Goal: Find specific page/section: Find specific page/section

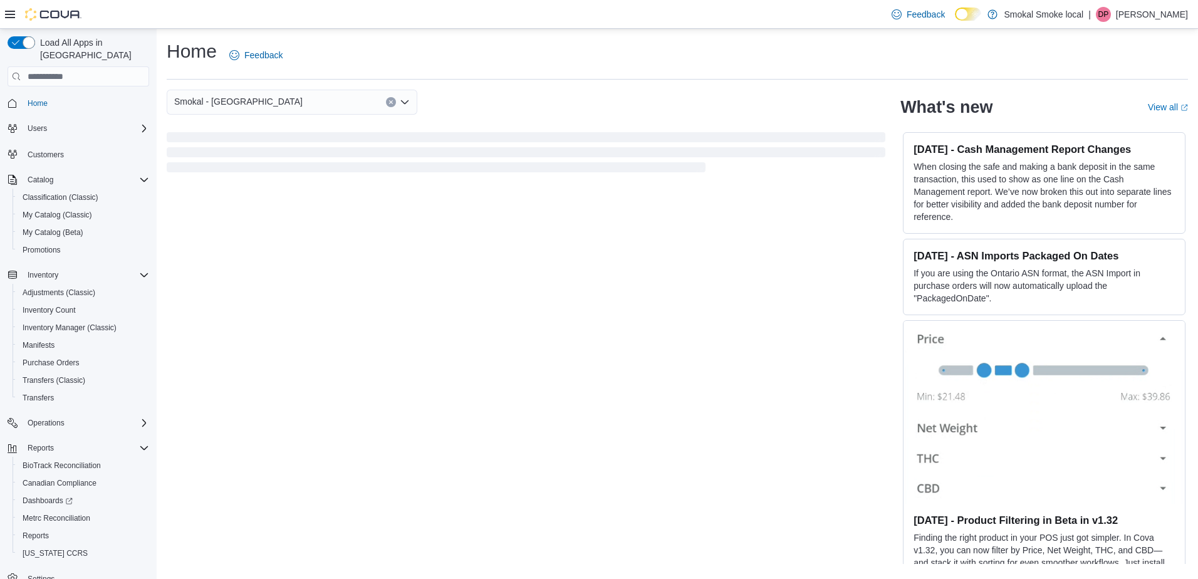
click at [56, 95] on span "Home" at bounding box center [86, 103] width 127 height 16
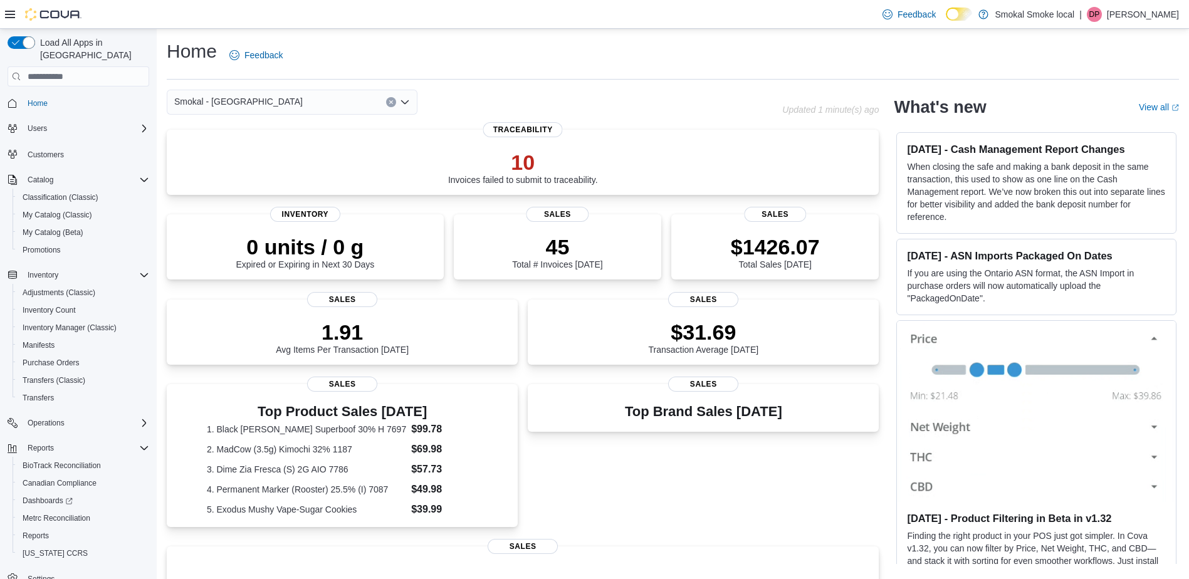
click at [390, 104] on icon "Clear input" at bounding box center [390, 102] width 3 height 3
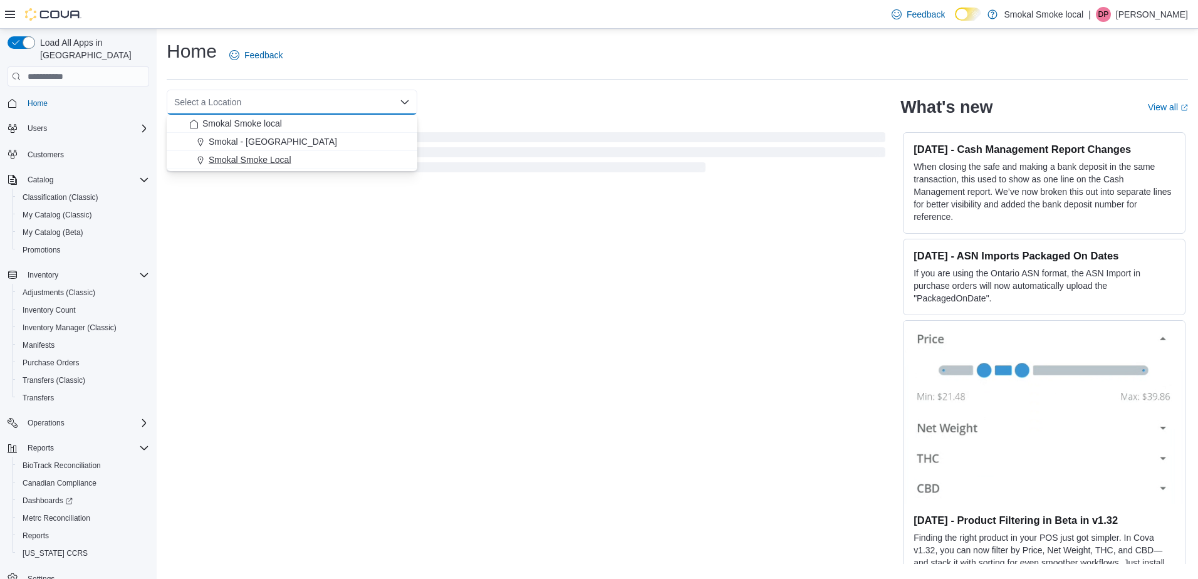
click at [311, 157] on div "Smokal Smoke Local" at bounding box center [299, 160] width 221 height 13
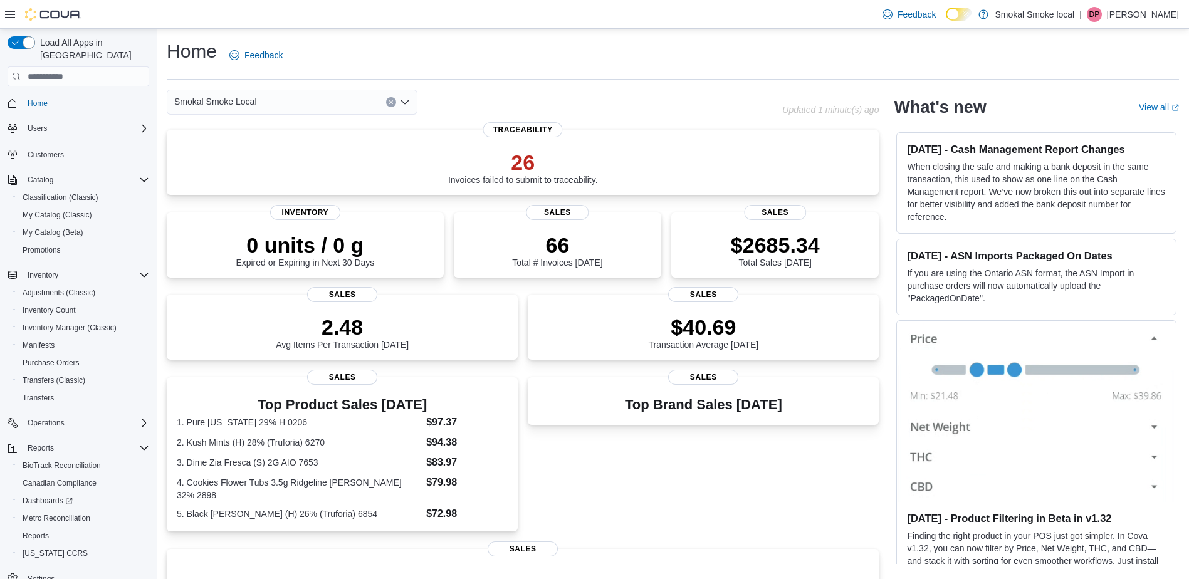
click at [367, 102] on div "Smokal Smoke Local Combo box. Selected. Smokal Smoke Local. Press Backspace to …" at bounding box center [292, 102] width 251 height 25
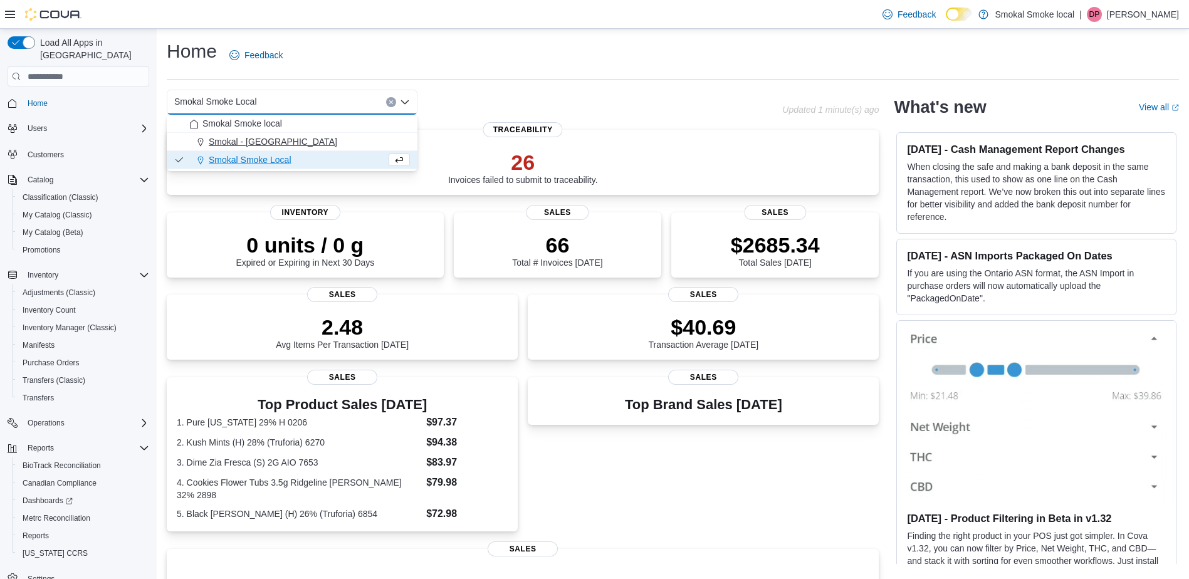
click at [303, 133] on button "Smokal - Socorro" at bounding box center [292, 142] width 251 height 18
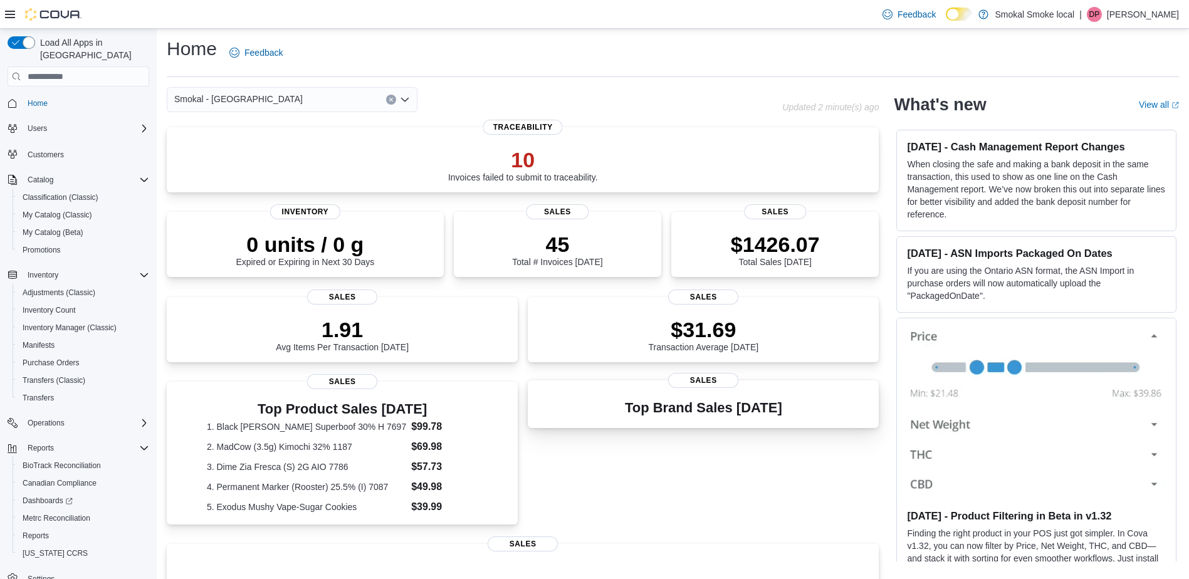
scroll to position [2, 0]
click at [336, 105] on div "Smokal - Socorro" at bounding box center [292, 100] width 251 height 25
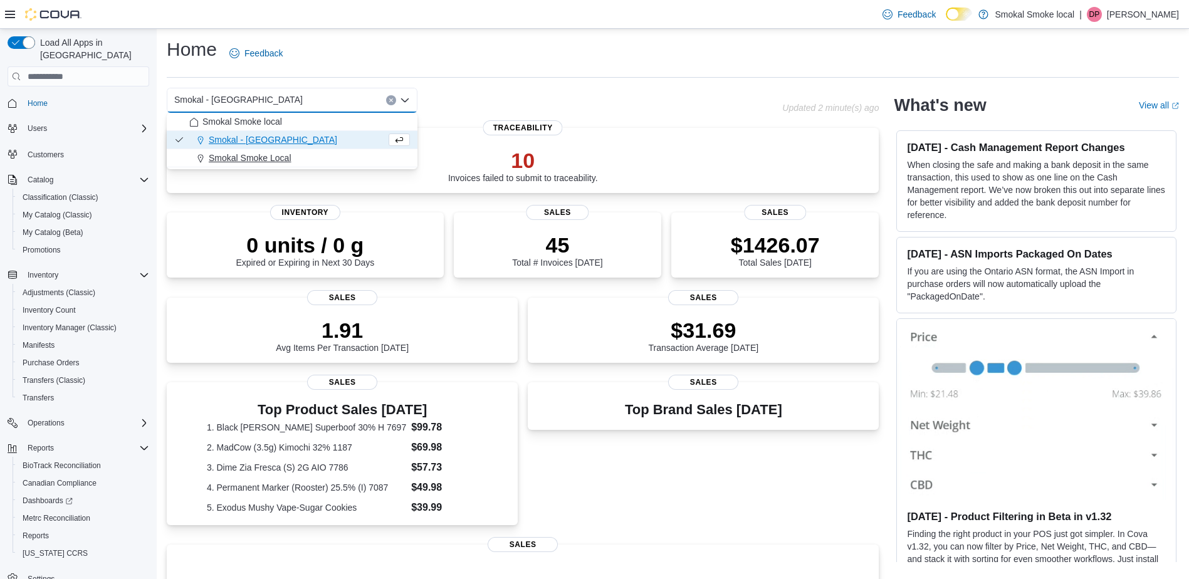
click at [308, 154] on div "Smokal Smoke Local" at bounding box center [299, 158] width 221 height 13
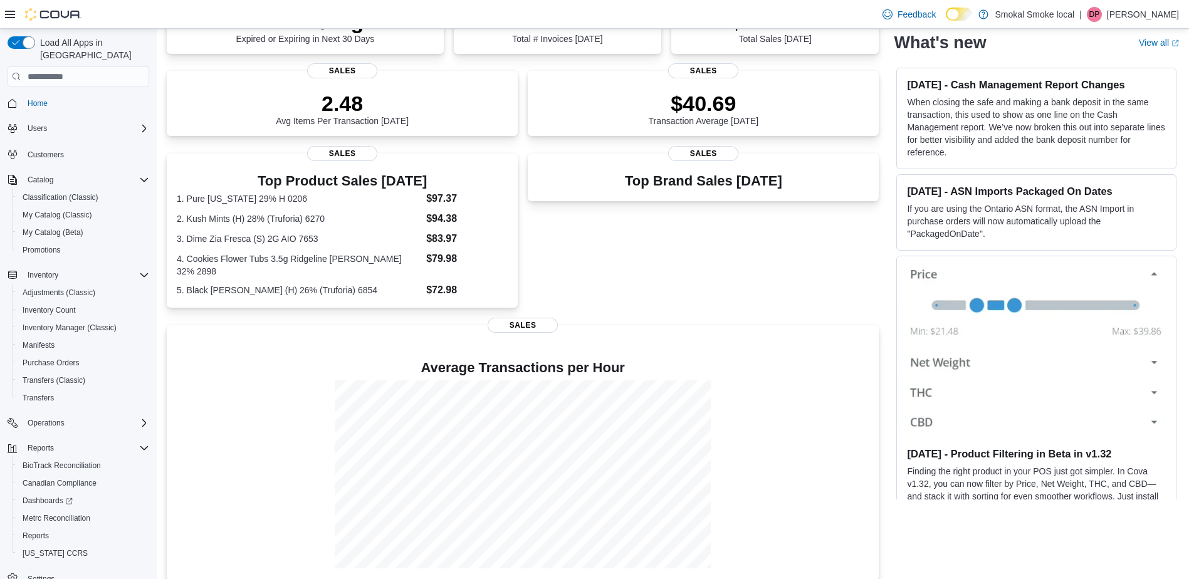
scroll to position [0, 0]
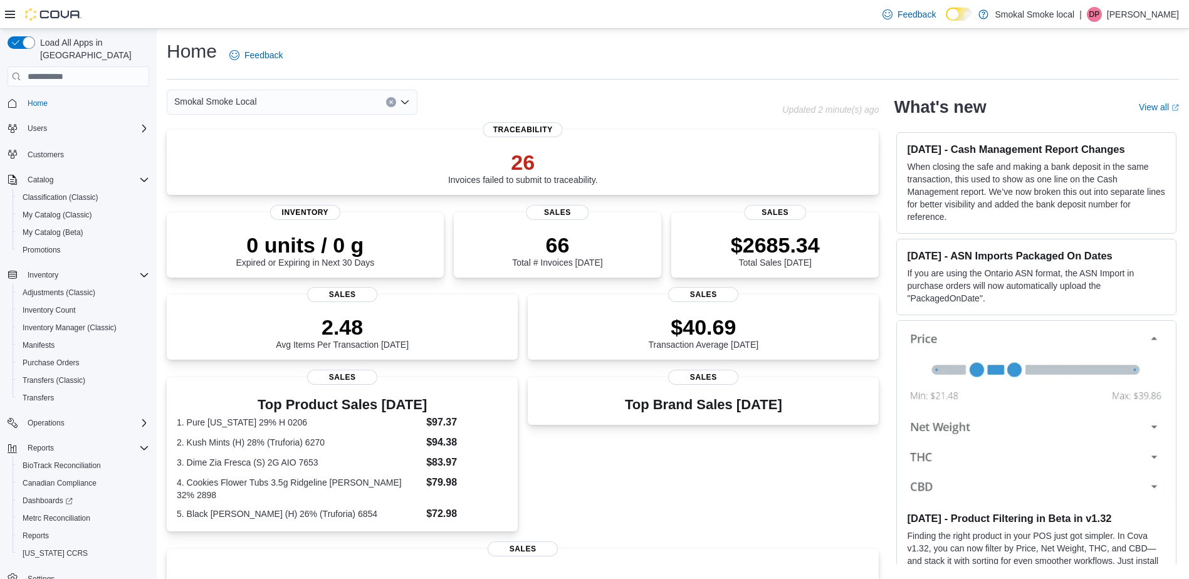
click at [296, 100] on div "Smokal Smoke Local" at bounding box center [292, 102] width 251 height 25
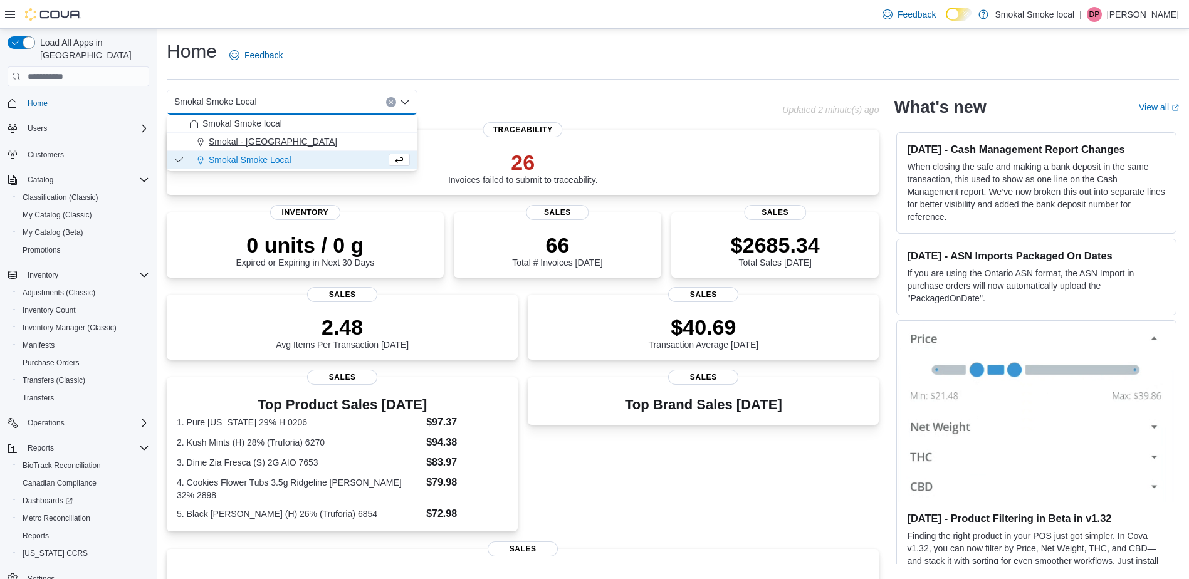
click at [281, 147] on div "Smokal - Socorro" at bounding box center [299, 141] width 221 height 13
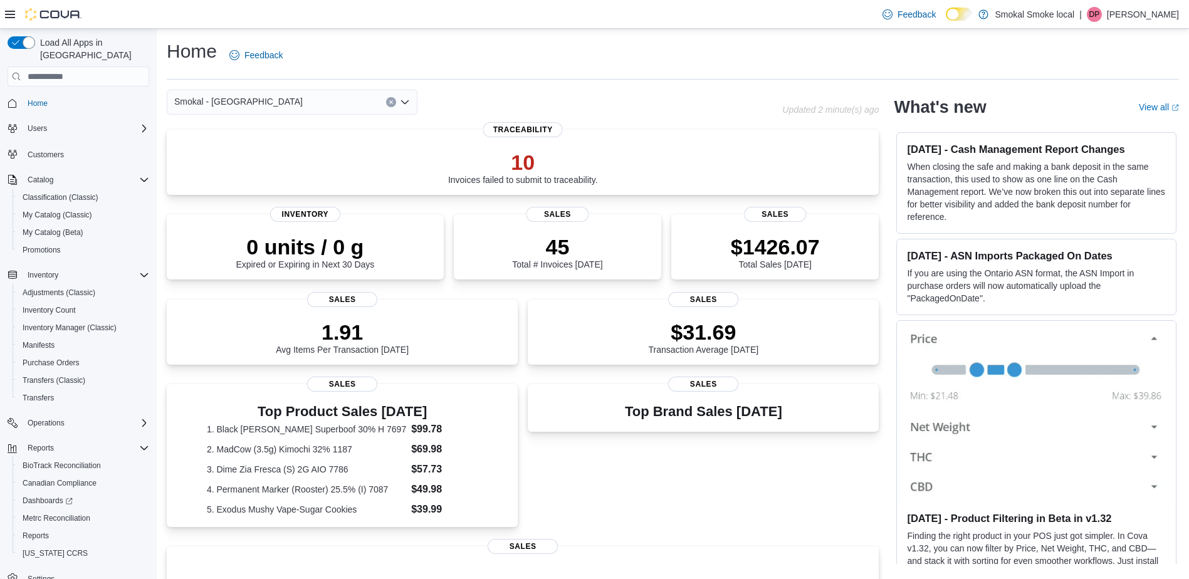
click at [283, 97] on div "Smokal - Socorro" at bounding box center [292, 102] width 251 height 25
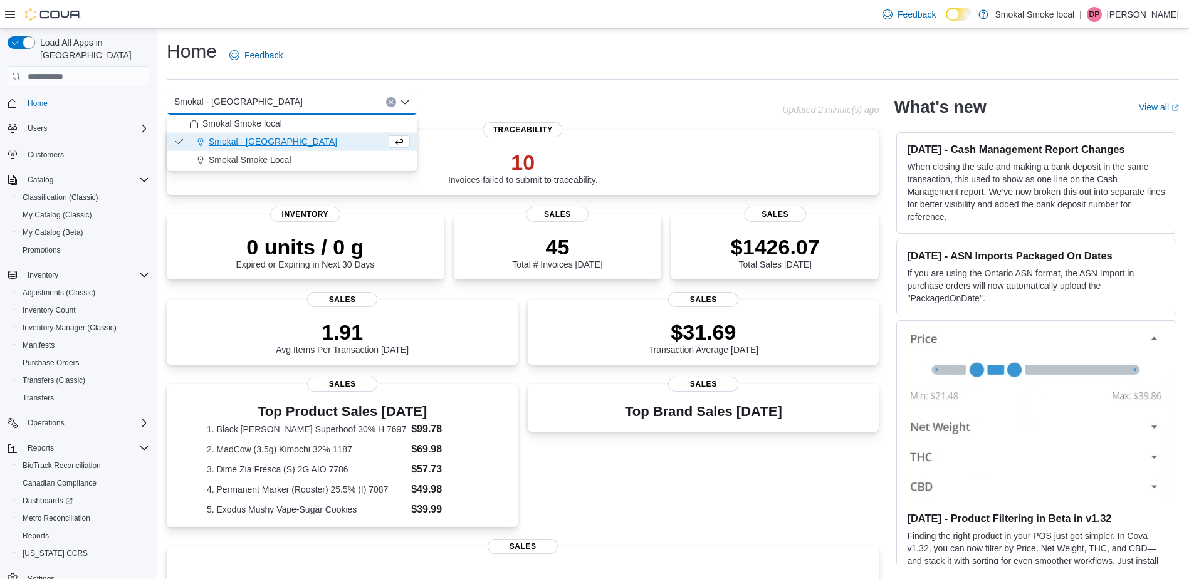
click at [289, 154] on span "Smokal Smoke Local" at bounding box center [250, 160] width 83 height 13
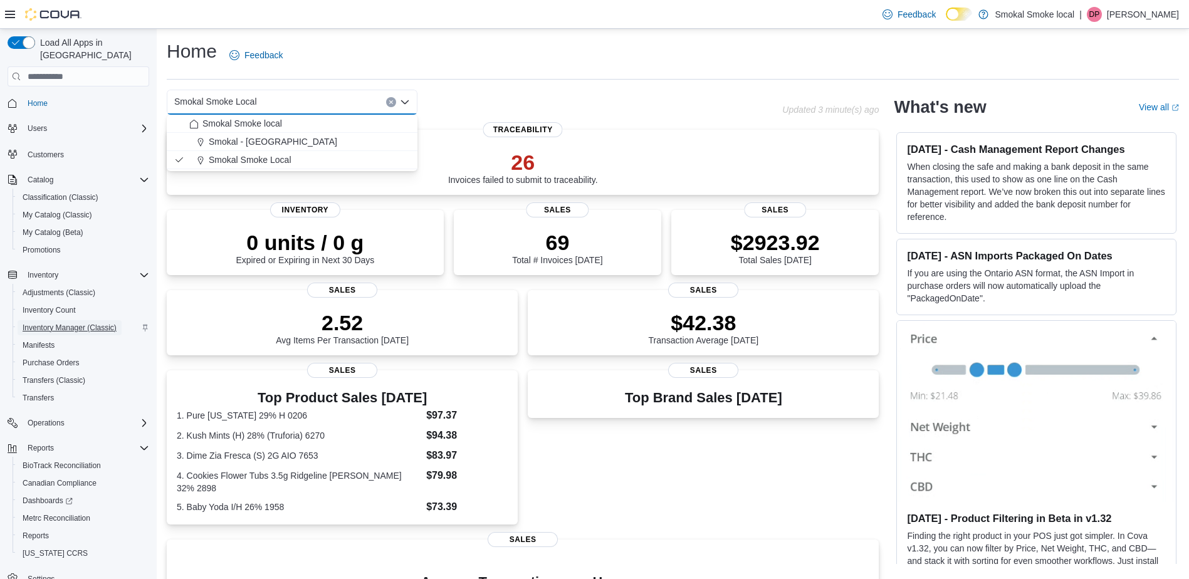
click at [81, 320] on span "Inventory Manager (Classic)" at bounding box center [70, 327] width 94 height 15
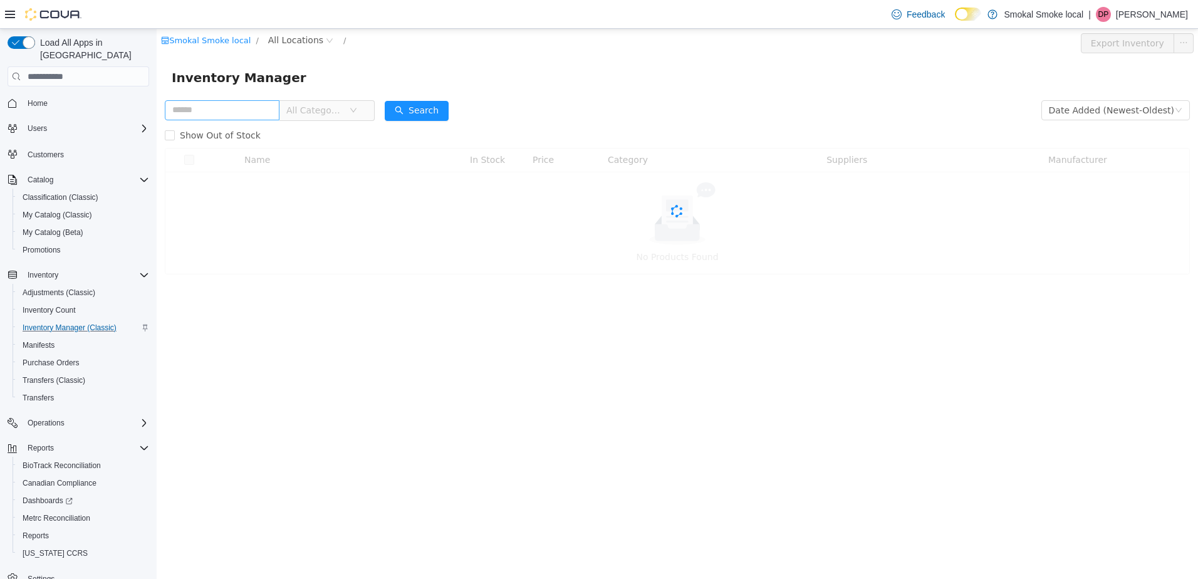
click at [251, 110] on input "text" at bounding box center [222, 110] width 115 height 20
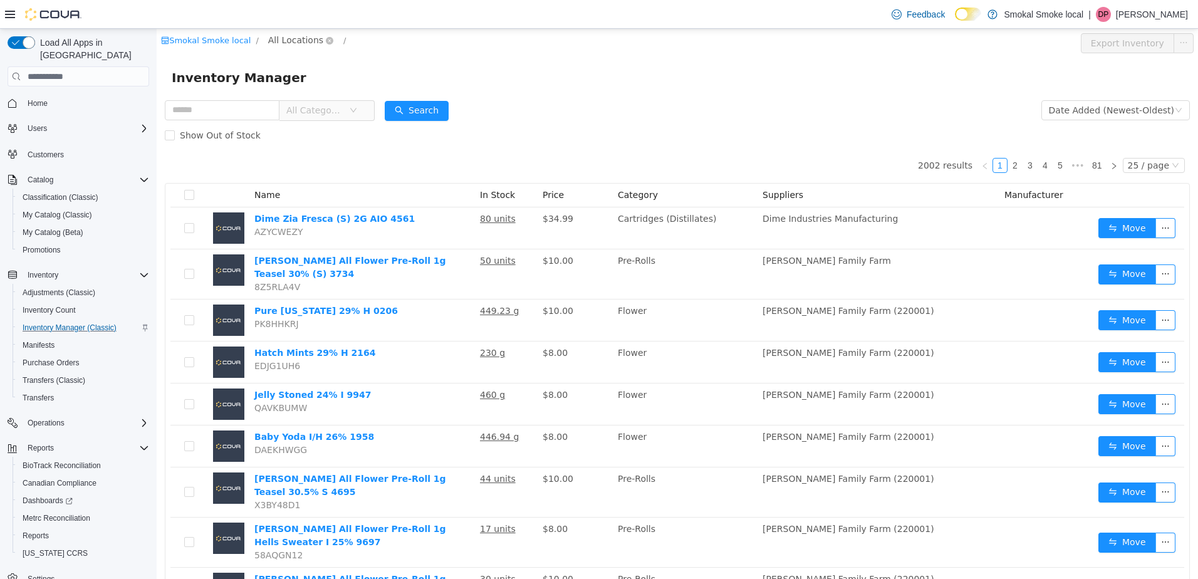
click at [292, 40] on span "All Locations" at bounding box center [295, 40] width 55 height 14
click at [310, 128] on span "Smokal Smoke Local" at bounding box center [333, 130] width 90 height 10
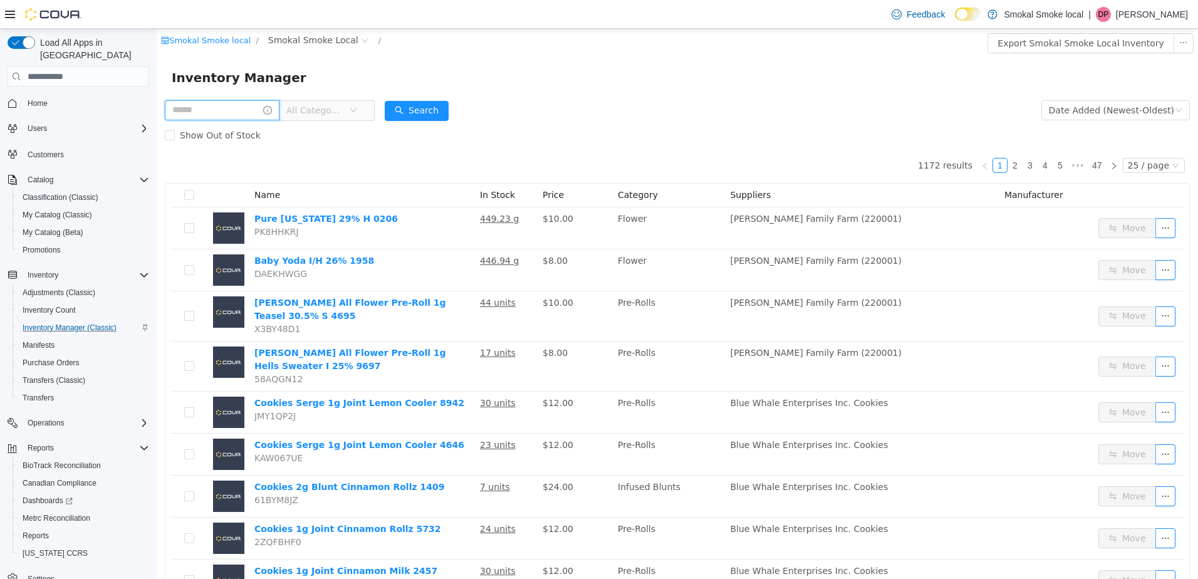
click at [241, 114] on input "text" at bounding box center [222, 110] width 115 height 20
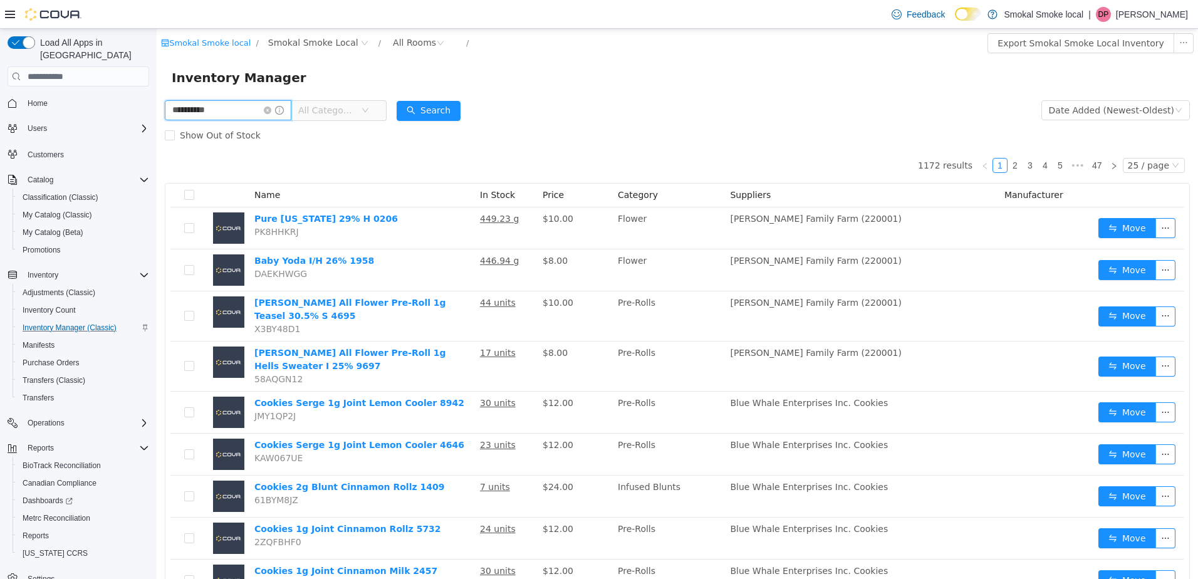
type input "**********"
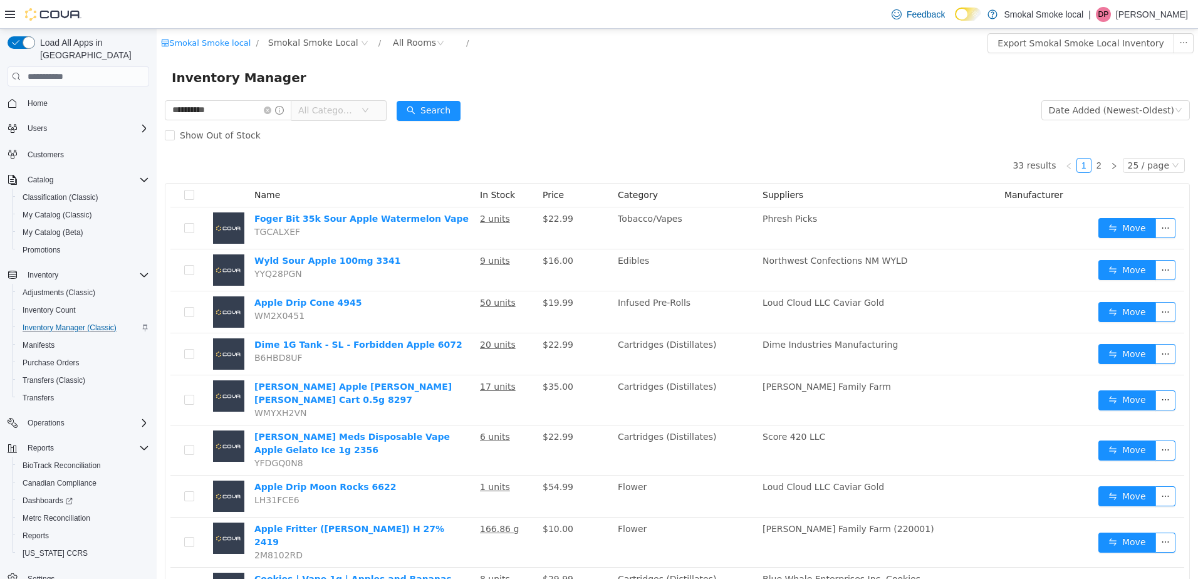
click at [327, 108] on span "All Categories" at bounding box center [326, 110] width 57 height 13
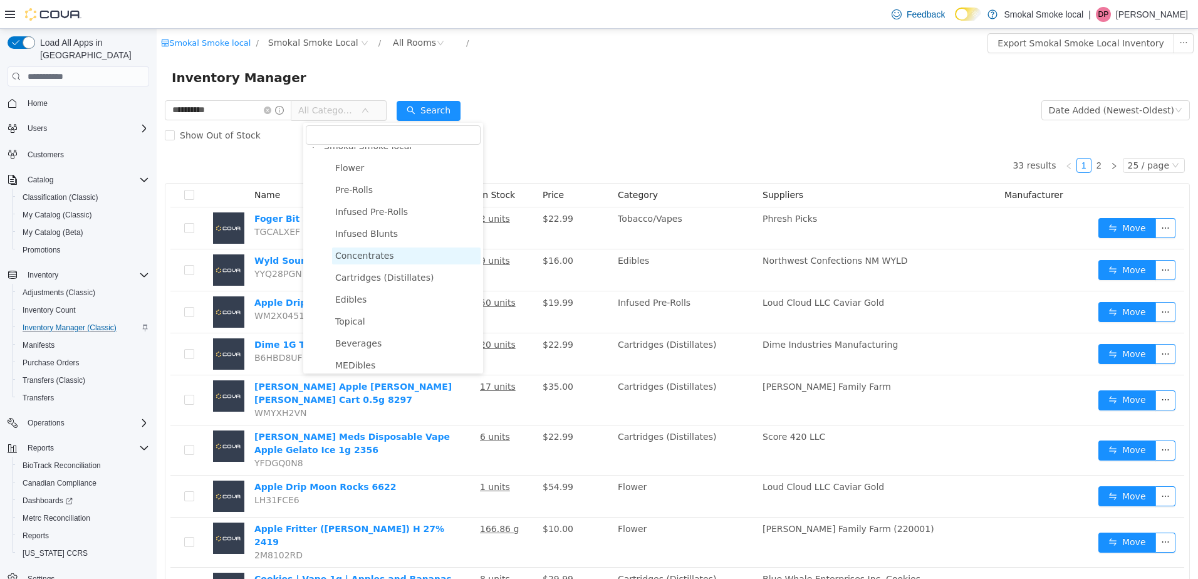
scroll to position [13, 0]
click at [361, 254] on span "Concentrates" at bounding box center [364, 254] width 59 height 10
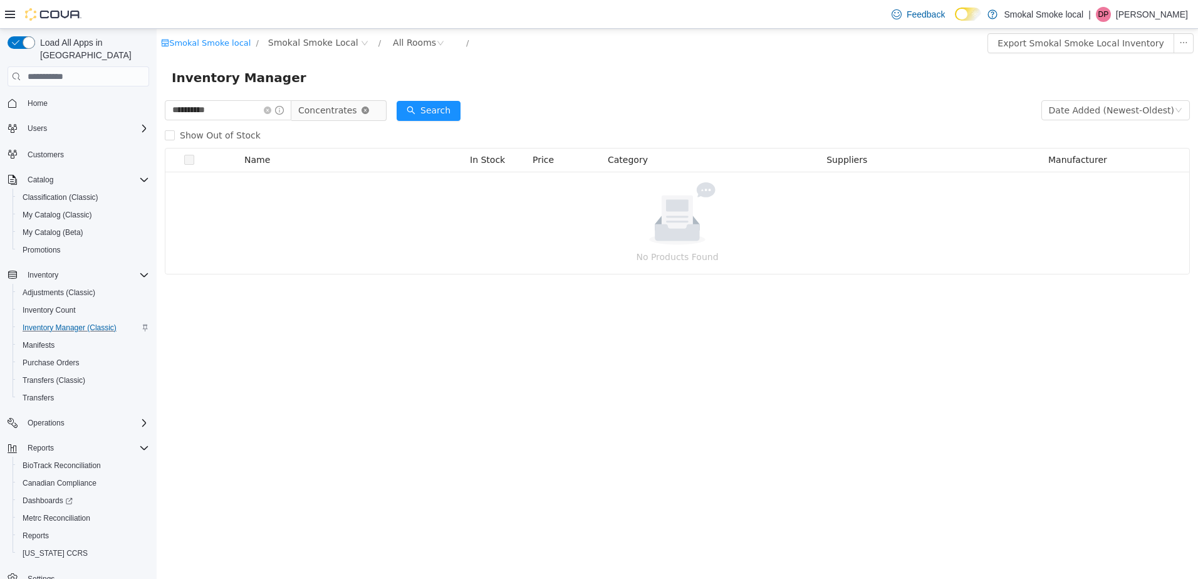
click at [369, 111] on icon "icon: close-circle" at bounding box center [366, 111] width 8 height 8
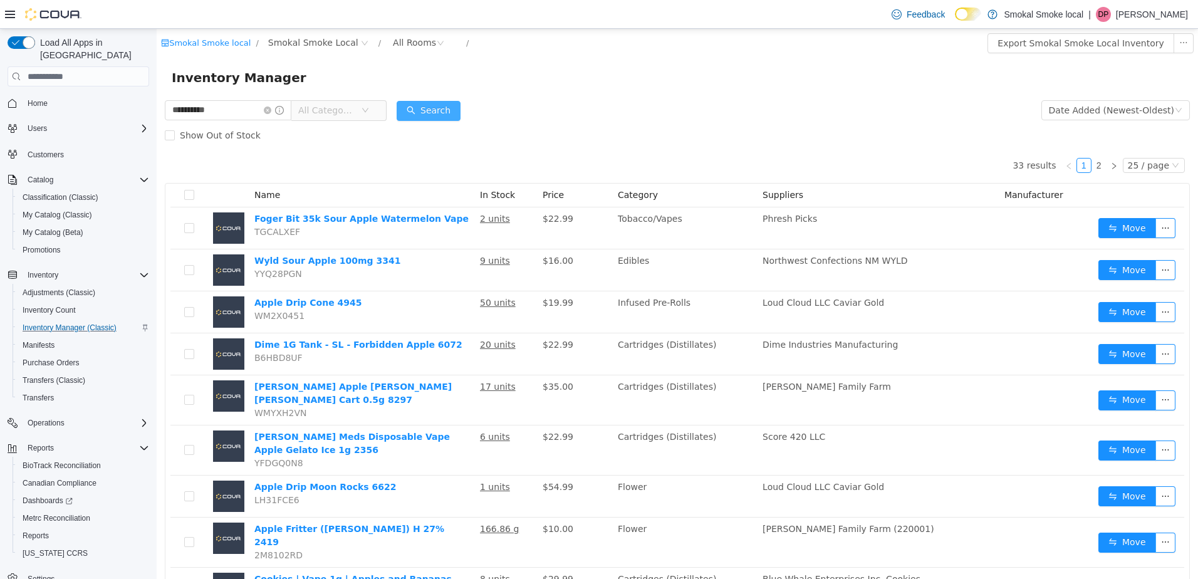
click at [437, 118] on button "Search" at bounding box center [429, 111] width 64 height 20
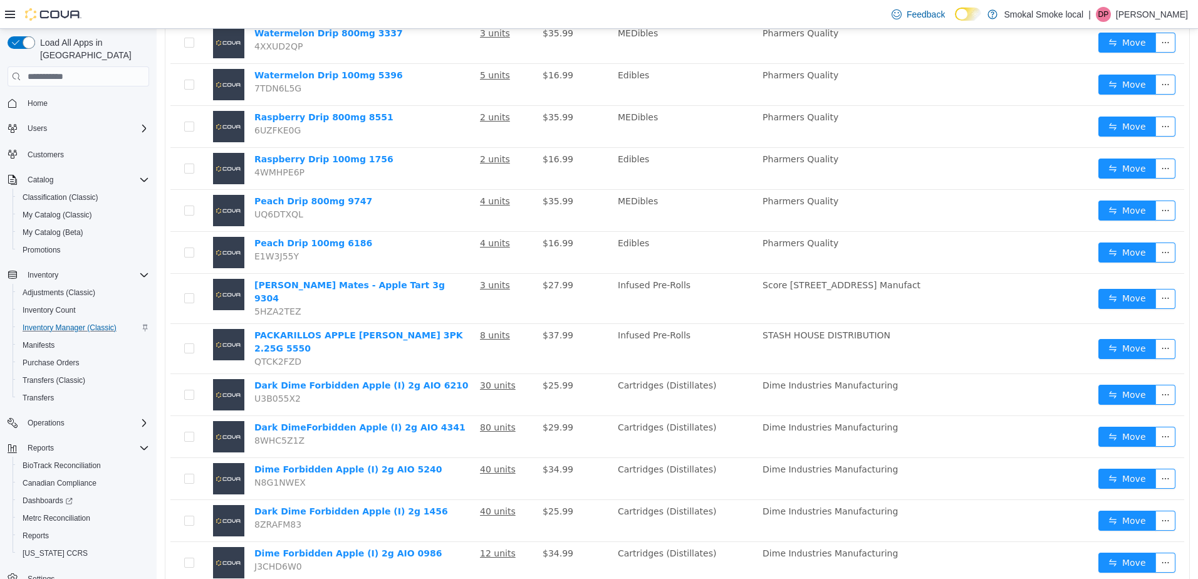
scroll to position [0, 0]
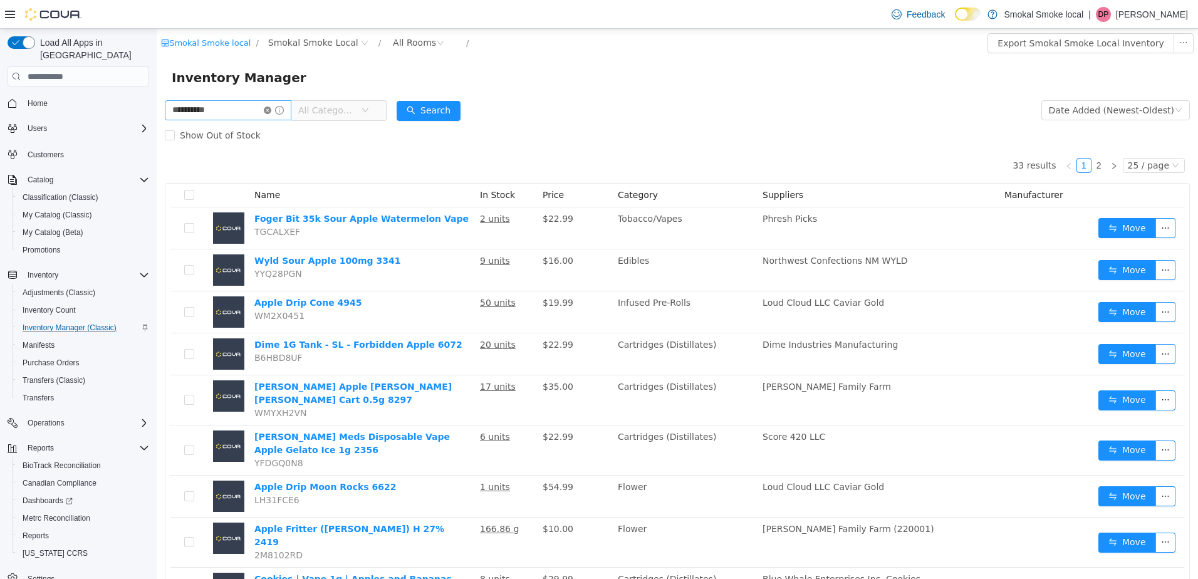
click at [271, 113] on icon "icon: close-circle" at bounding box center [268, 111] width 8 height 8
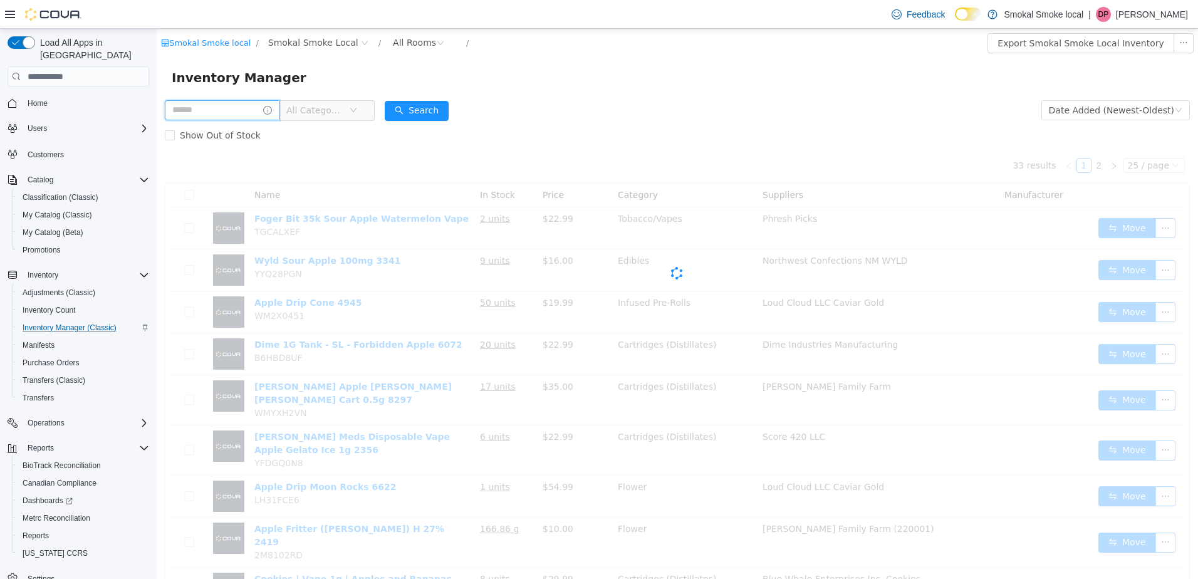
click at [229, 112] on input "text" at bounding box center [222, 110] width 115 height 20
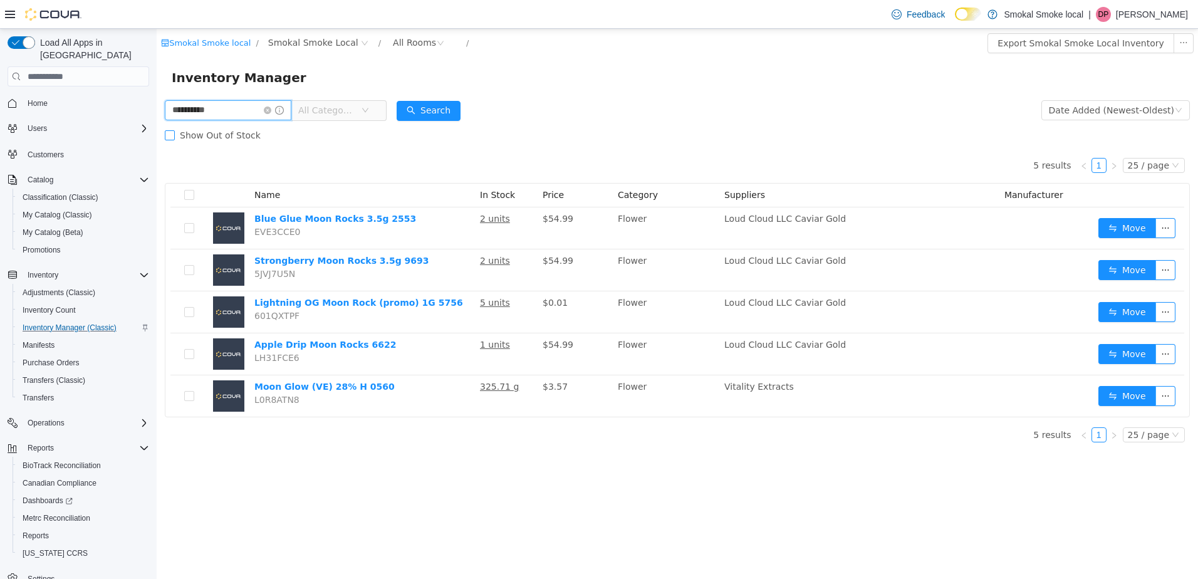
type input "**********"
click at [271, 111] on icon "icon: close-circle" at bounding box center [268, 111] width 8 height 8
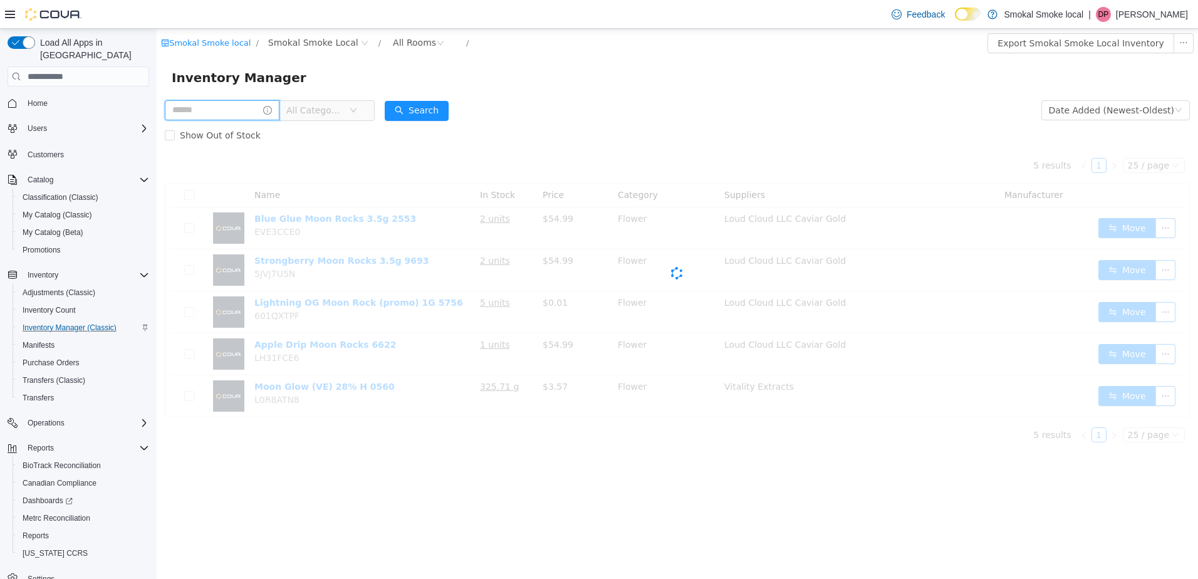
click at [244, 113] on input "text" at bounding box center [222, 110] width 115 height 20
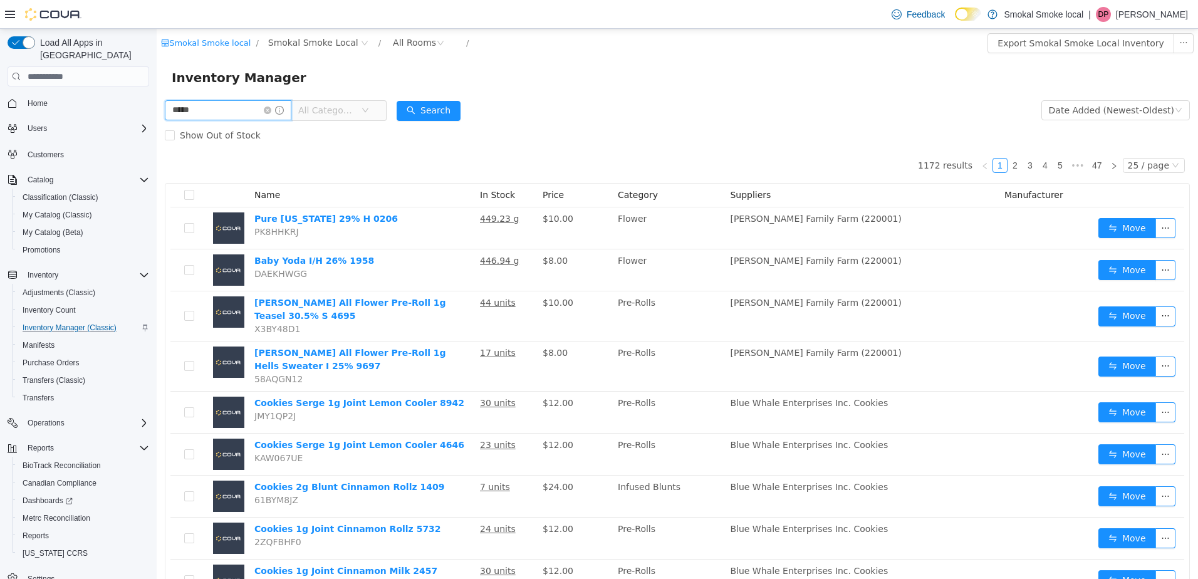
type input "*****"
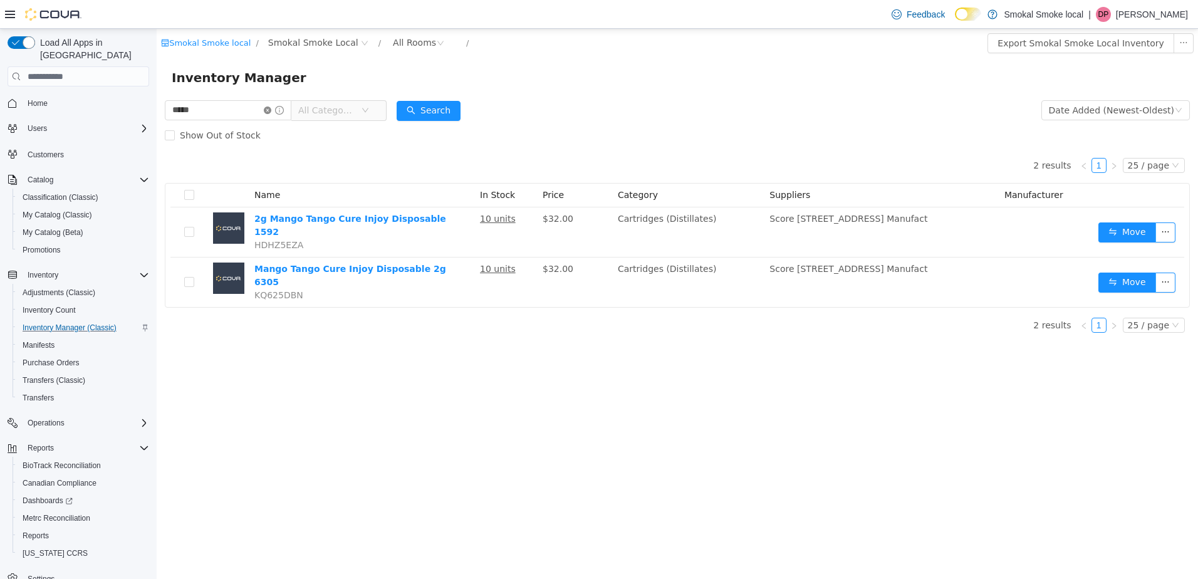
click at [271, 108] on icon "icon: close-circle" at bounding box center [268, 111] width 8 height 8
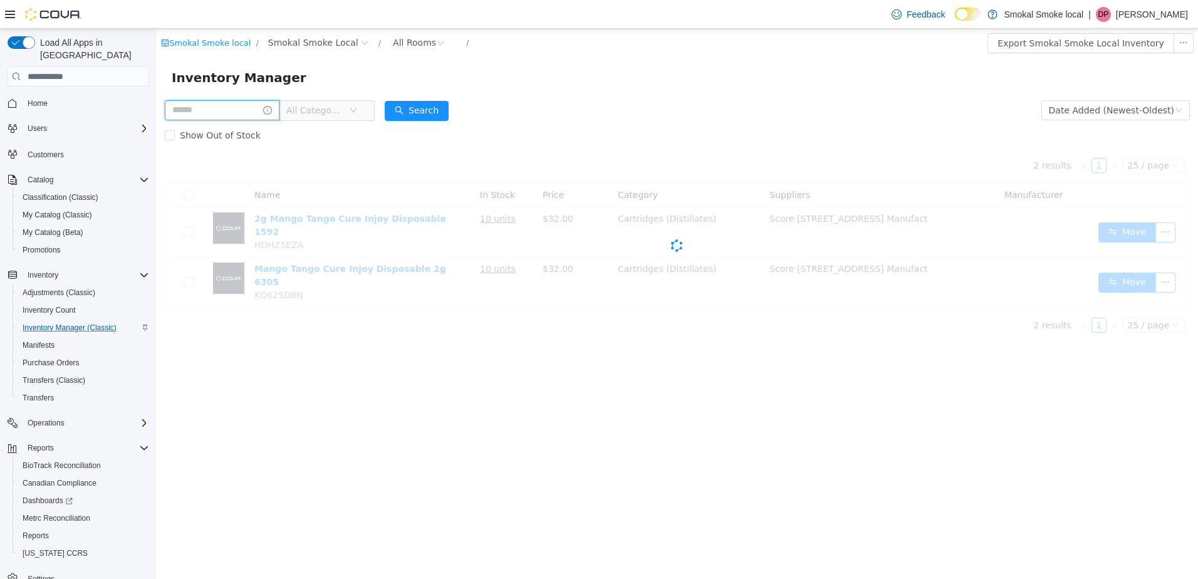
click at [239, 108] on input "text" at bounding box center [222, 110] width 115 height 20
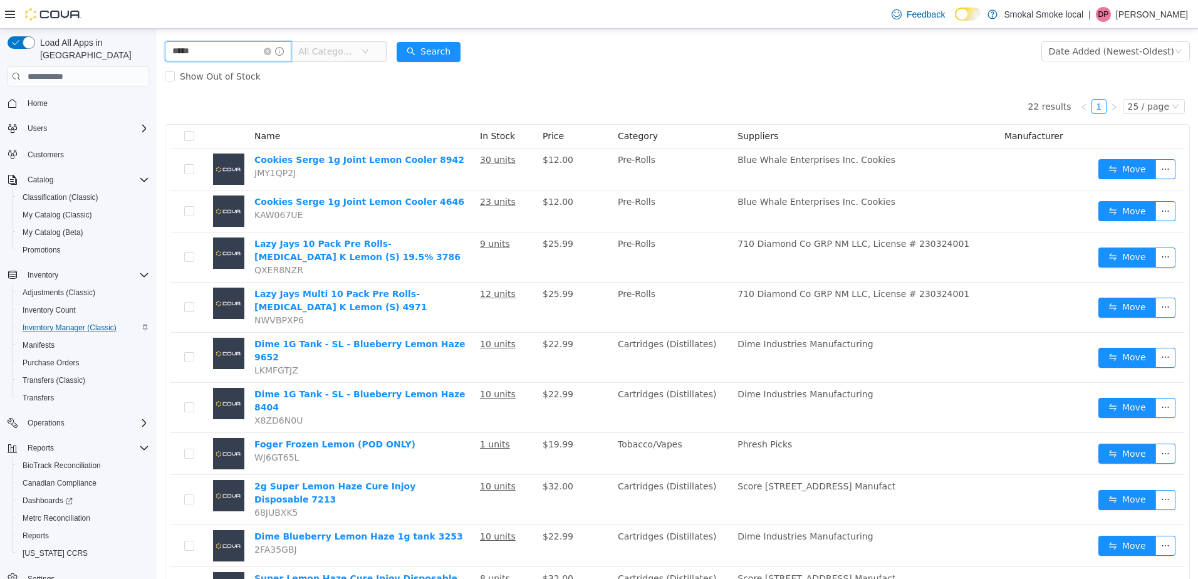
scroll to position [58, 0]
click at [256, 48] on input "*****" at bounding box center [228, 52] width 127 height 20
type input "**********"
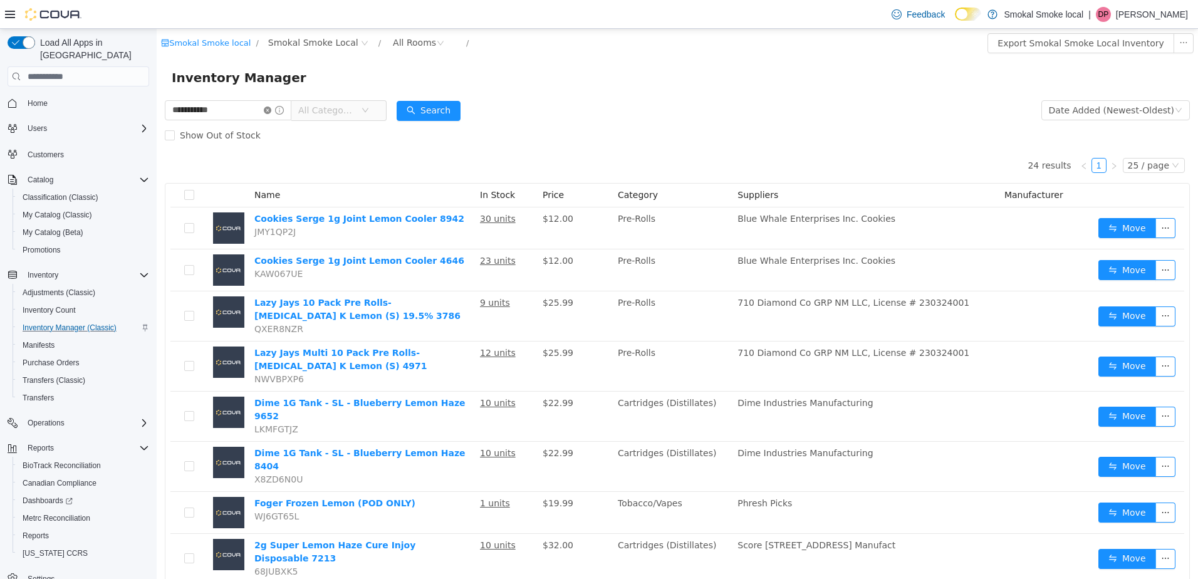
click at [271, 107] on icon "icon: close-circle" at bounding box center [268, 111] width 8 height 8
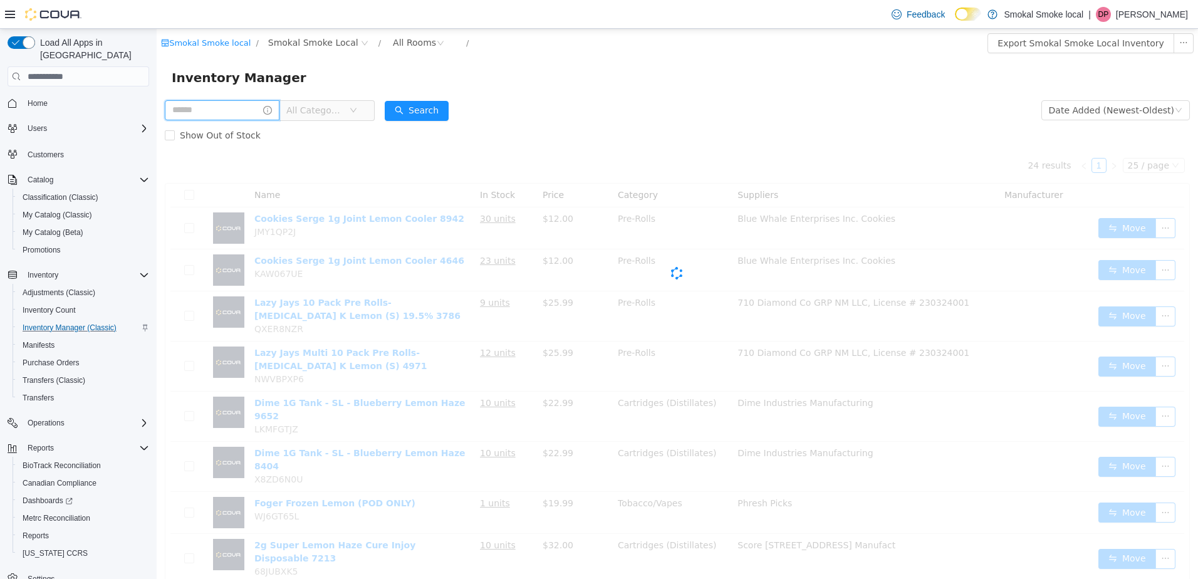
click at [226, 108] on input "text" at bounding box center [222, 110] width 115 height 20
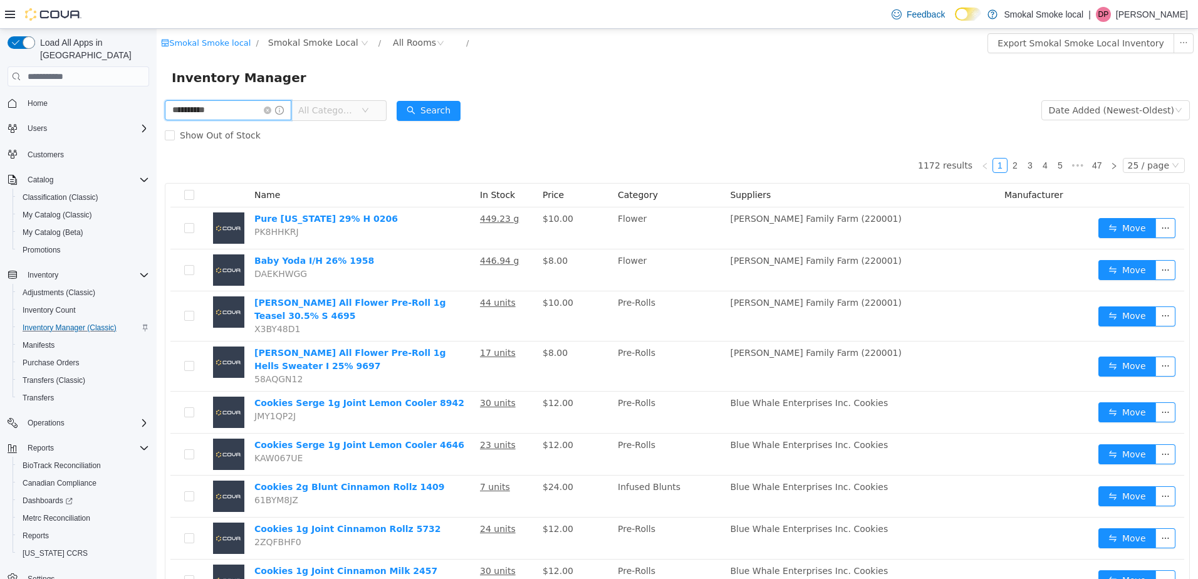
type input "**********"
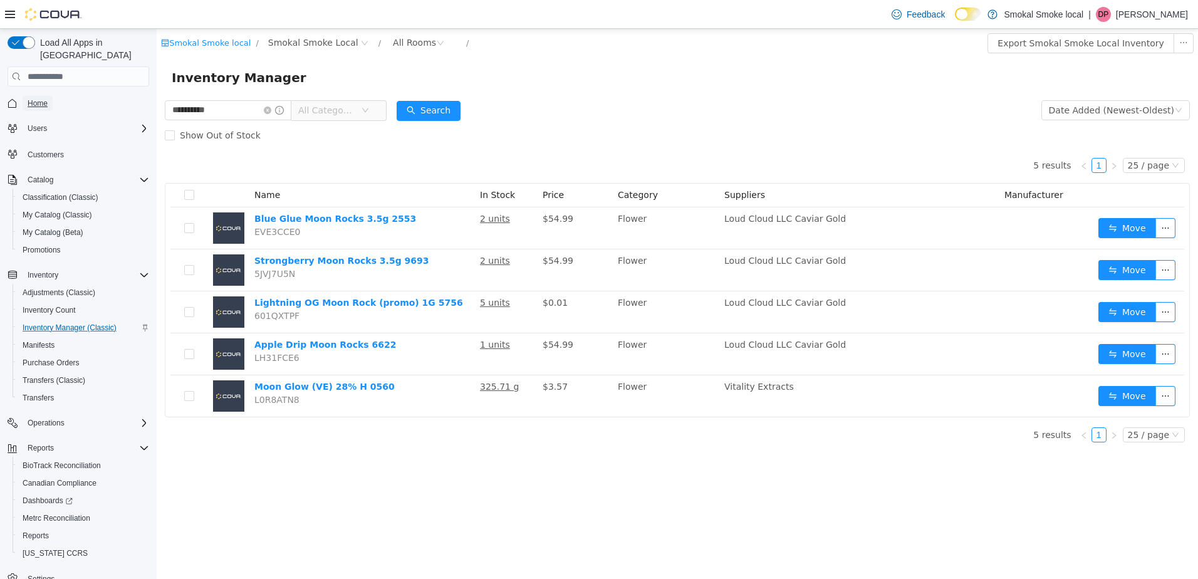
click at [46, 98] on span "Home" at bounding box center [38, 103] width 20 height 10
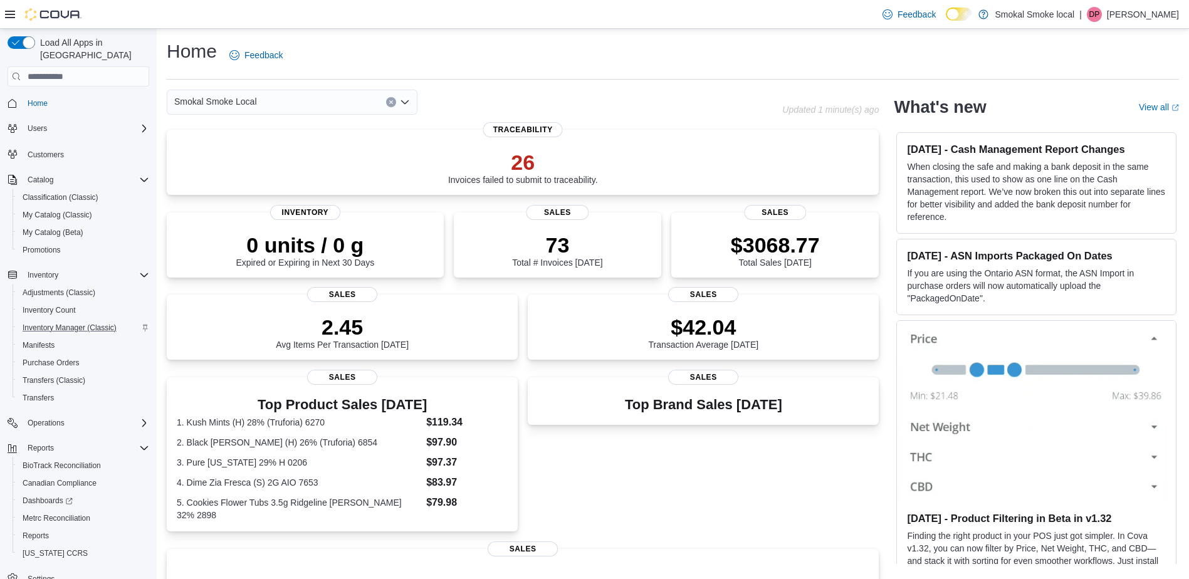
click at [297, 90] on div "Smokal Smoke Local" at bounding box center [292, 102] width 251 height 25
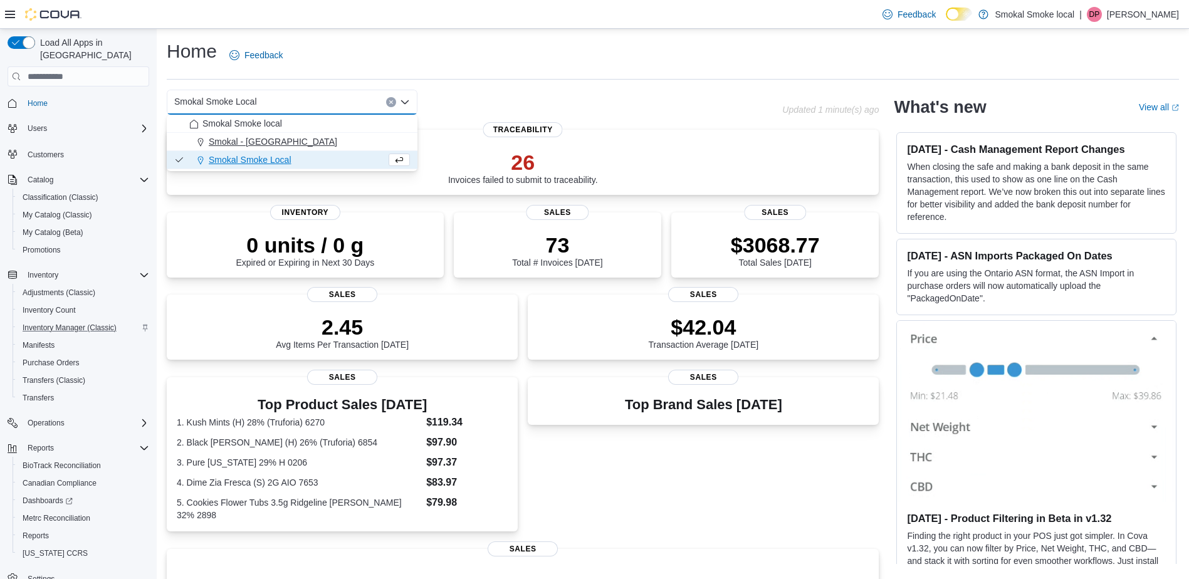
click at [266, 143] on span "Smokal - Socorro" at bounding box center [273, 141] width 128 height 13
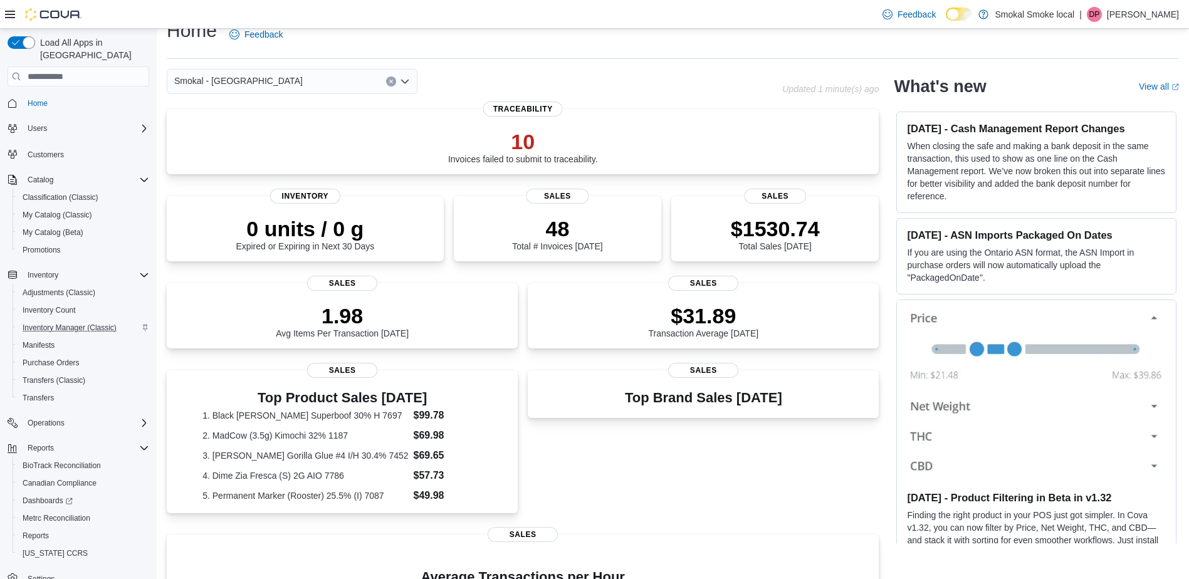
scroll to position [18, 0]
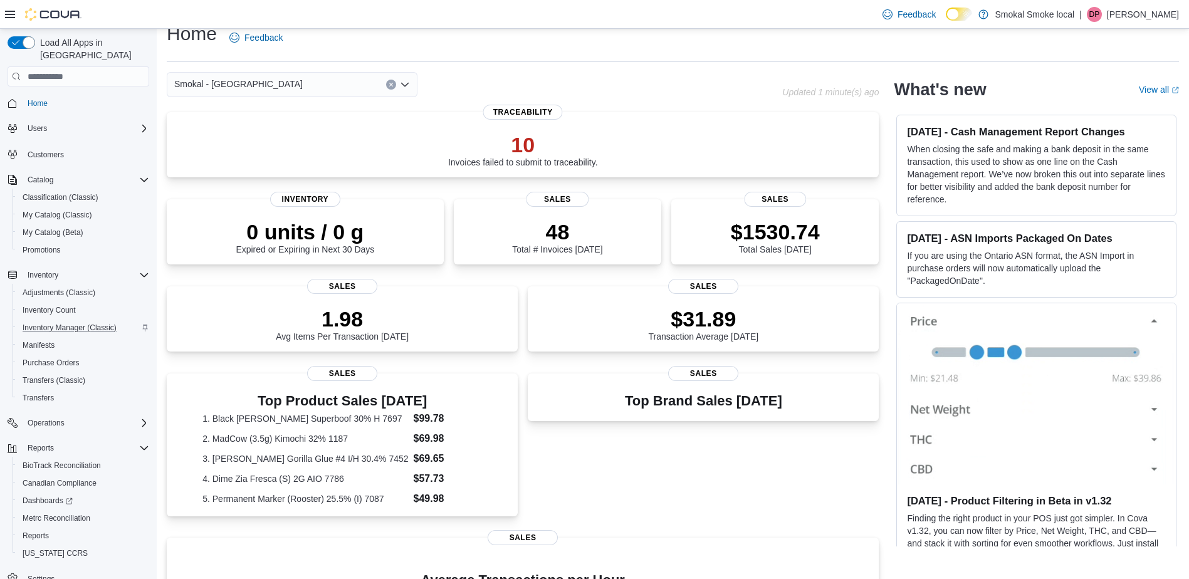
click at [343, 85] on div "Smokal - Socorro" at bounding box center [292, 84] width 251 height 25
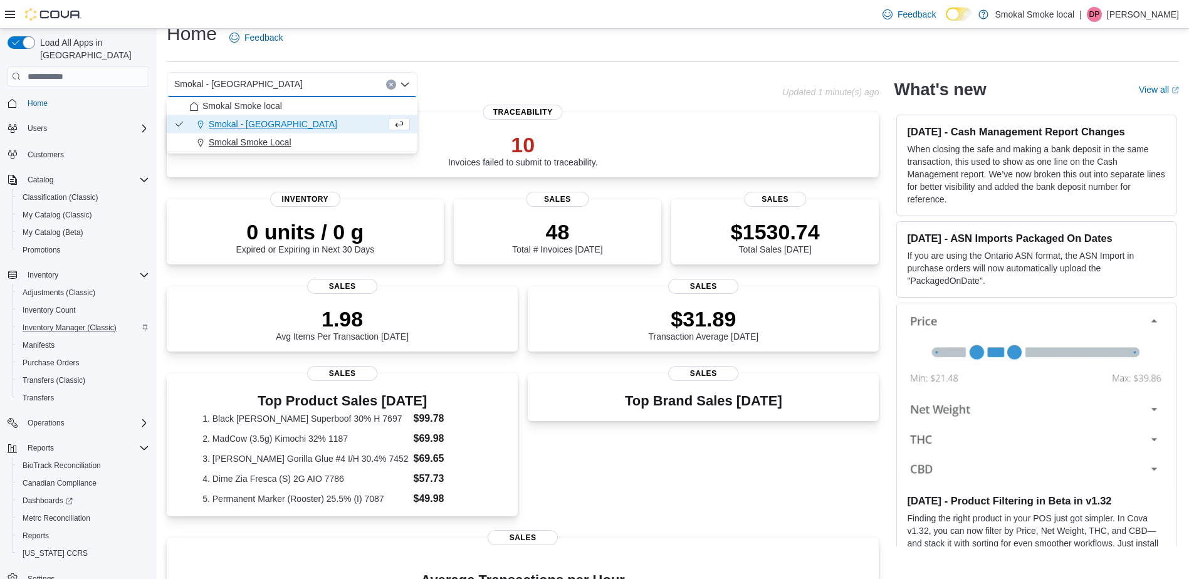
click at [313, 147] on div "Smokal Smoke Local" at bounding box center [299, 142] width 221 height 13
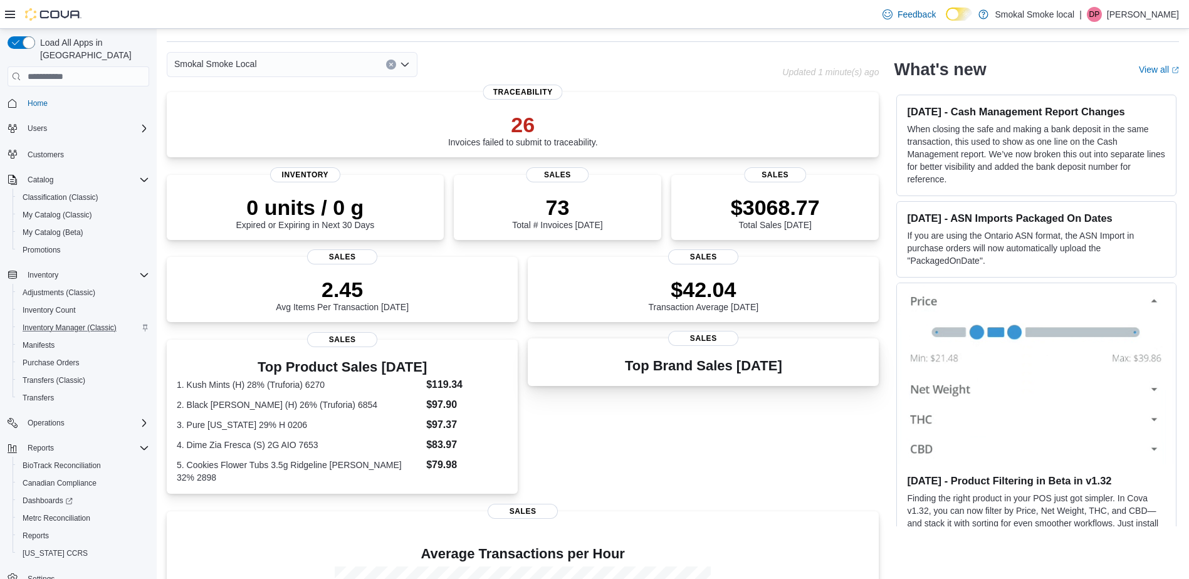
scroll to position [0, 0]
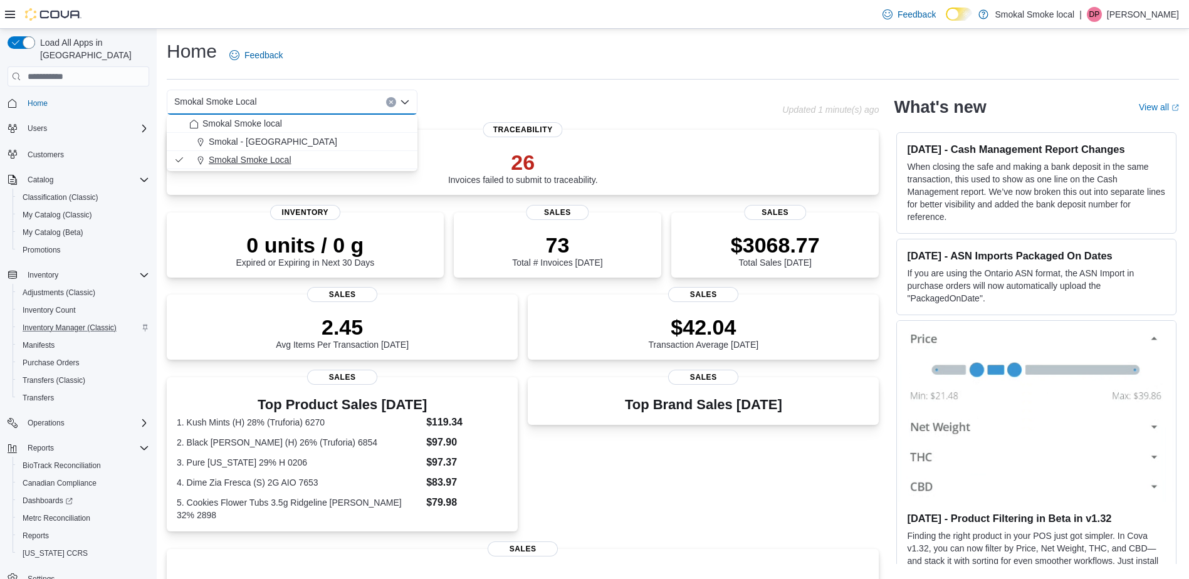
click at [259, 161] on span "Smokal Smoke Local" at bounding box center [250, 160] width 83 height 13
